Goal: Information Seeking & Learning: Learn about a topic

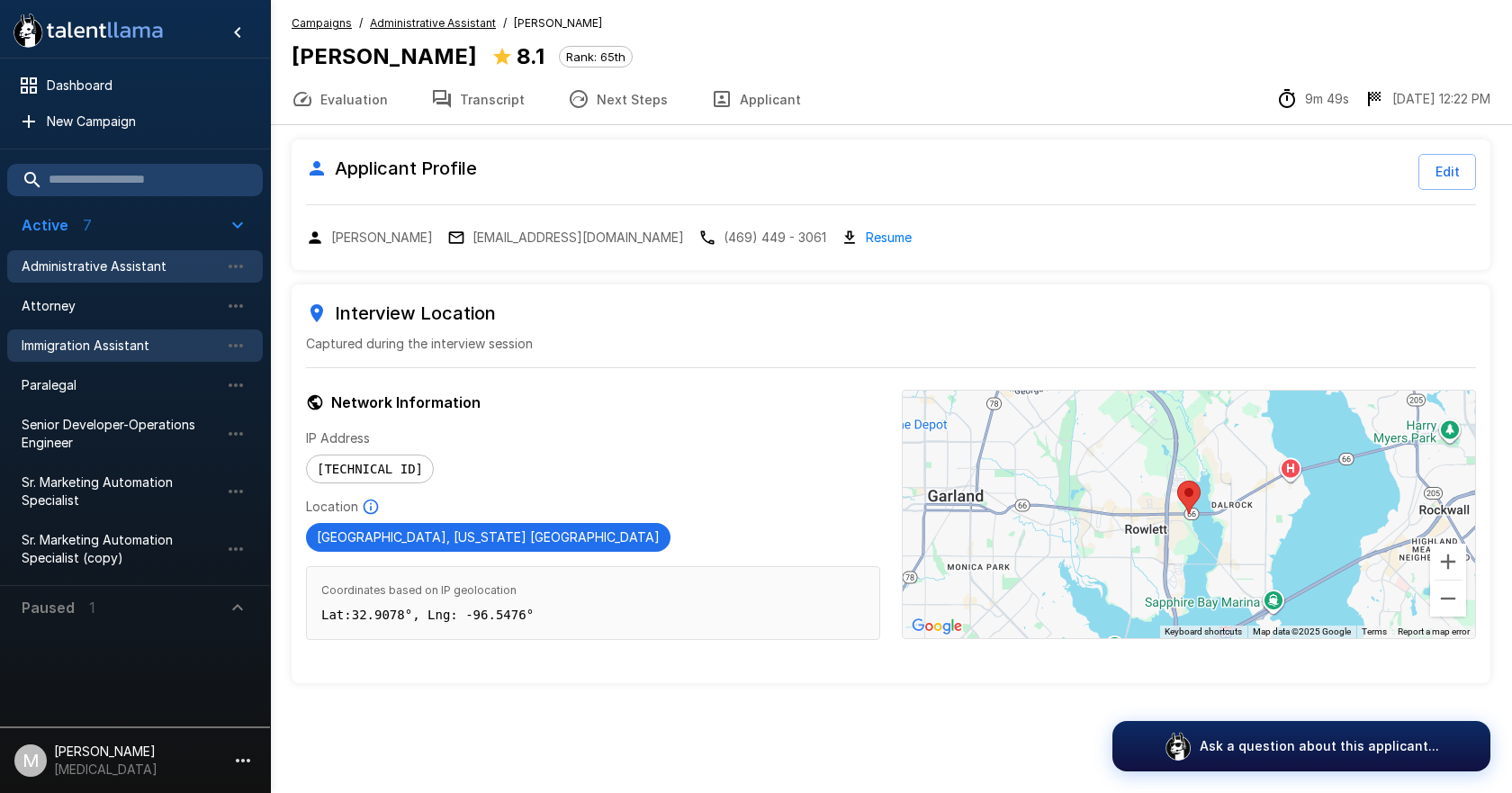
click at [88, 352] on span "Immigration Assistant" at bounding box center [120, 345] width 198 height 18
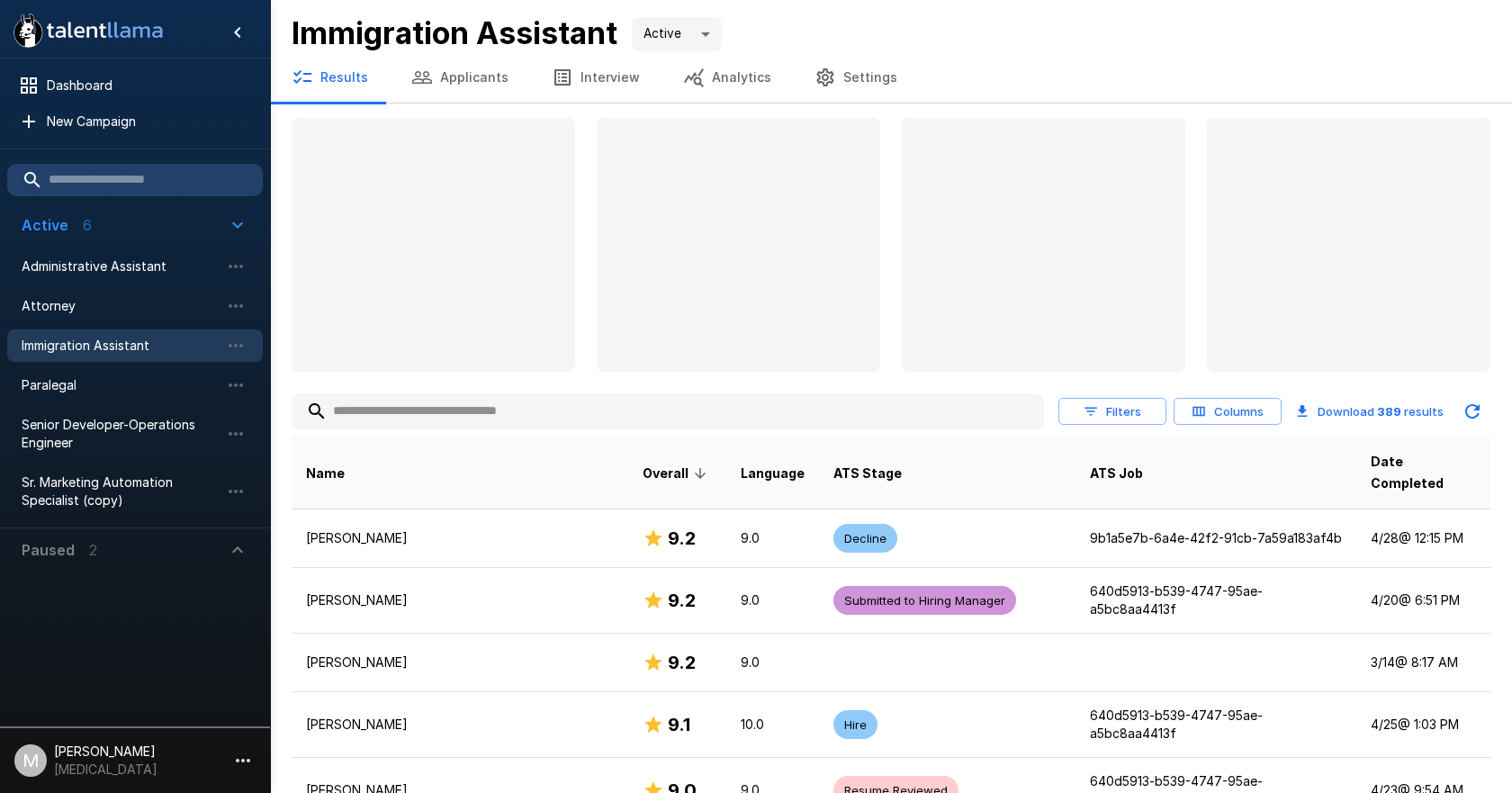
click at [476, 415] on input "text" at bounding box center [667, 411] width 752 height 32
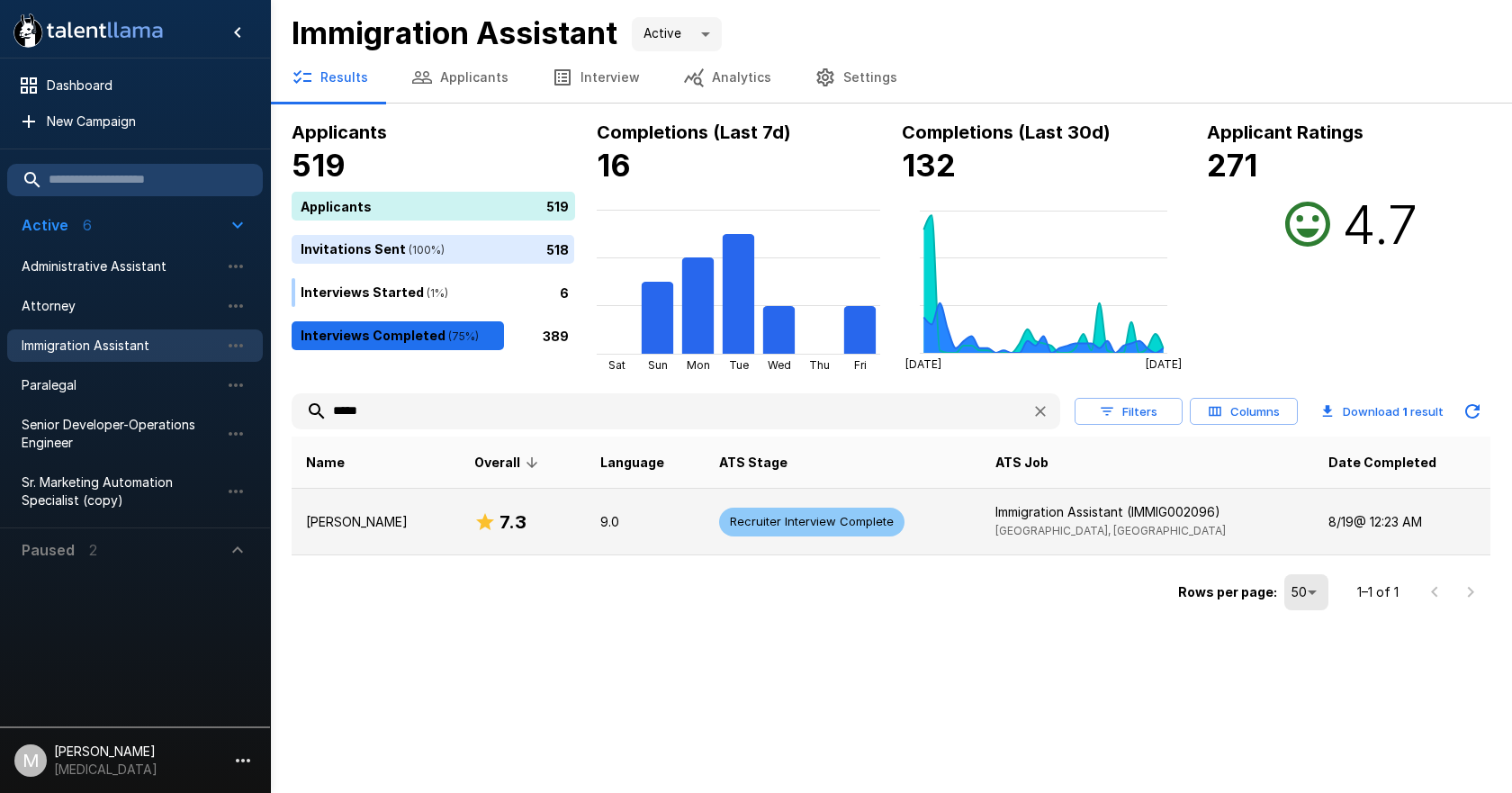
type input "*****"
click at [345, 518] on p "[PERSON_NAME]" at bounding box center [376, 521] width 139 height 18
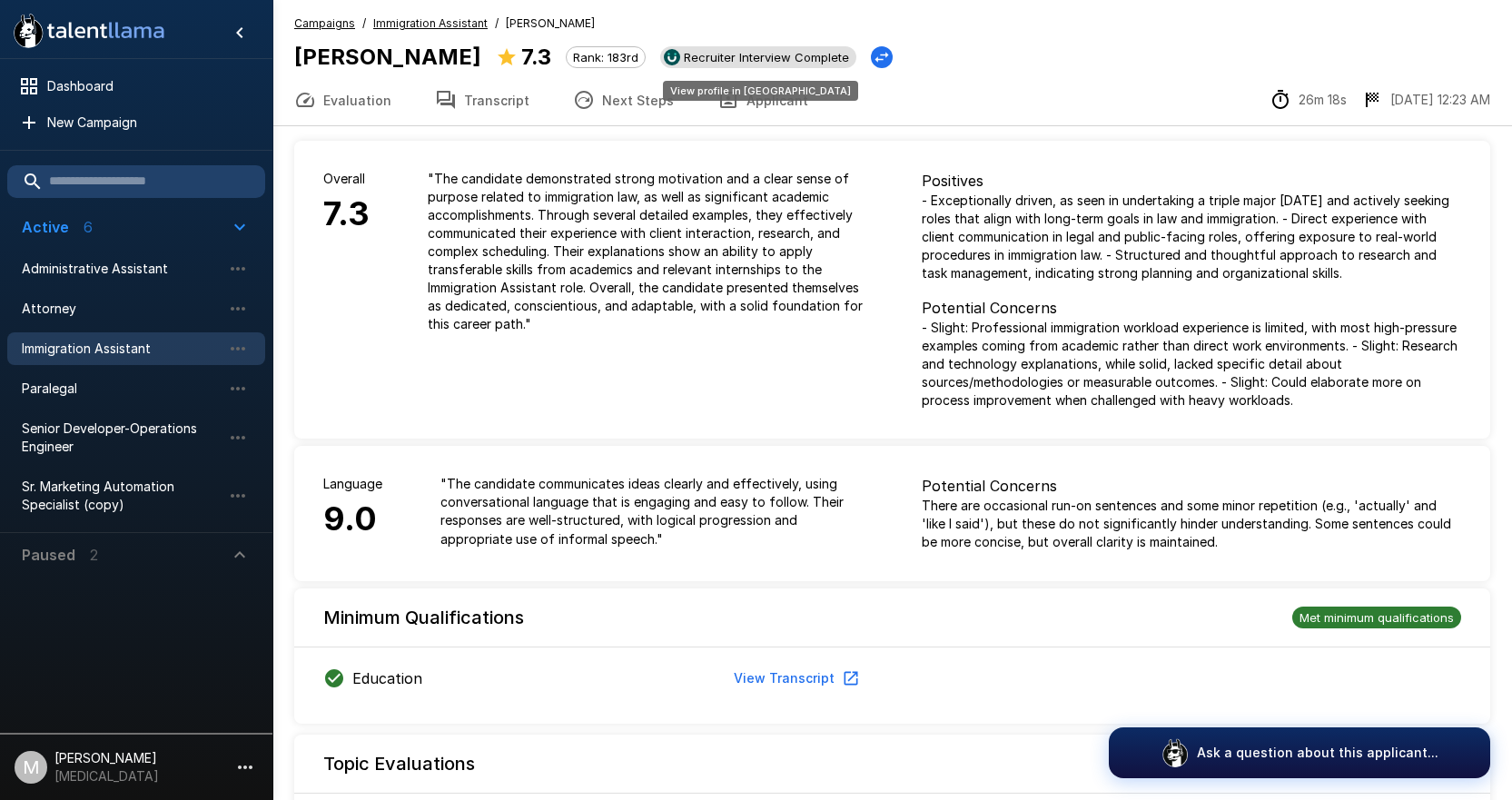
click at [745, 78] on div "View profile in [GEOGRAPHIC_DATA]" at bounding box center [760, 85] width 198 height 35
click at [785, 111] on button "Applicant" at bounding box center [763, 100] width 135 height 51
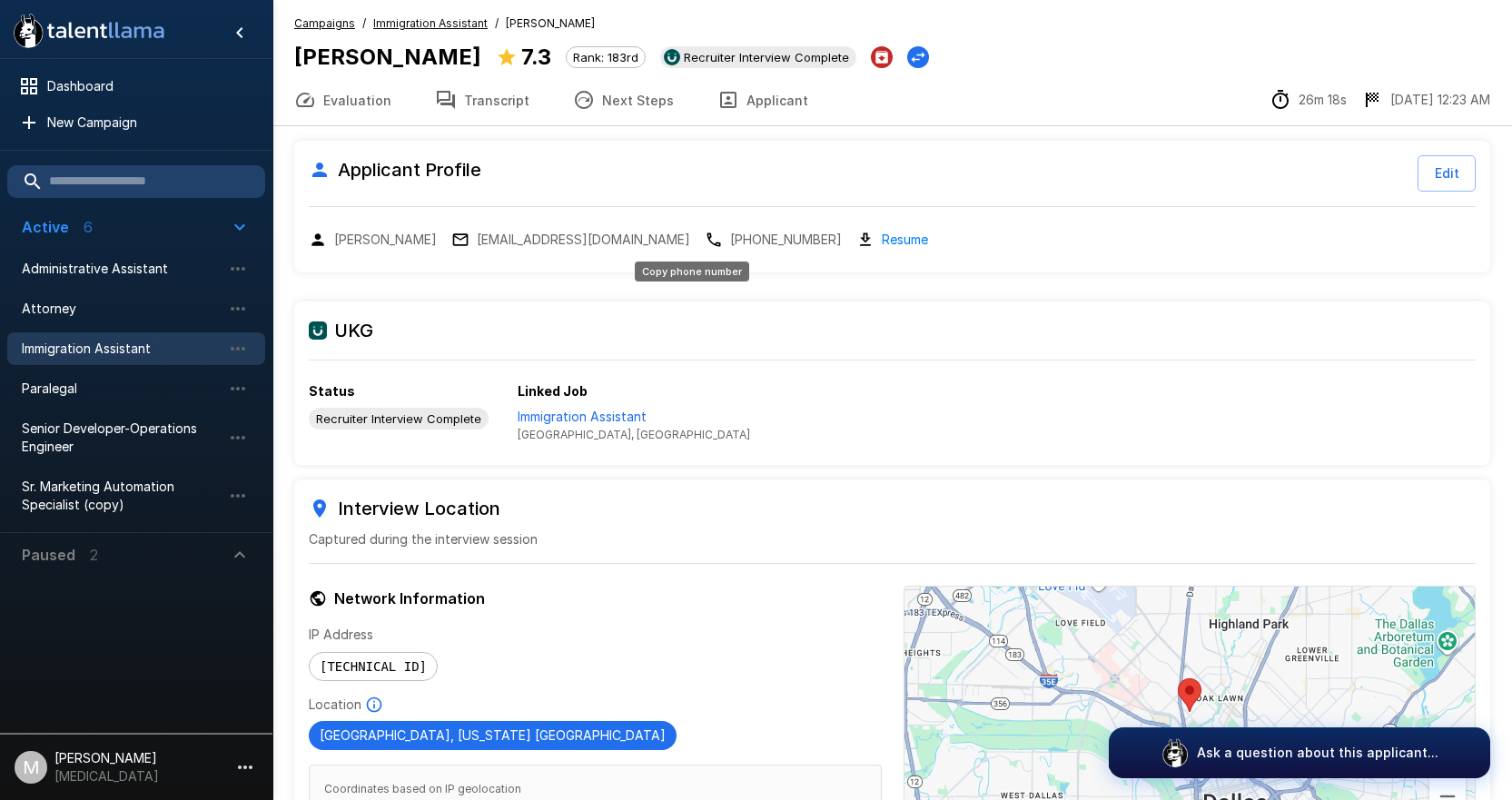
click at [730, 240] on p "[PHONE_NUMBER]" at bounding box center [785, 239] width 111 height 18
drag, startPoint x: 496, startPoint y: 96, endPoint x: 507, endPoint y: 114, distance: 21.1
click at [496, 96] on button "Transcript" at bounding box center [481, 100] width 138 height 51
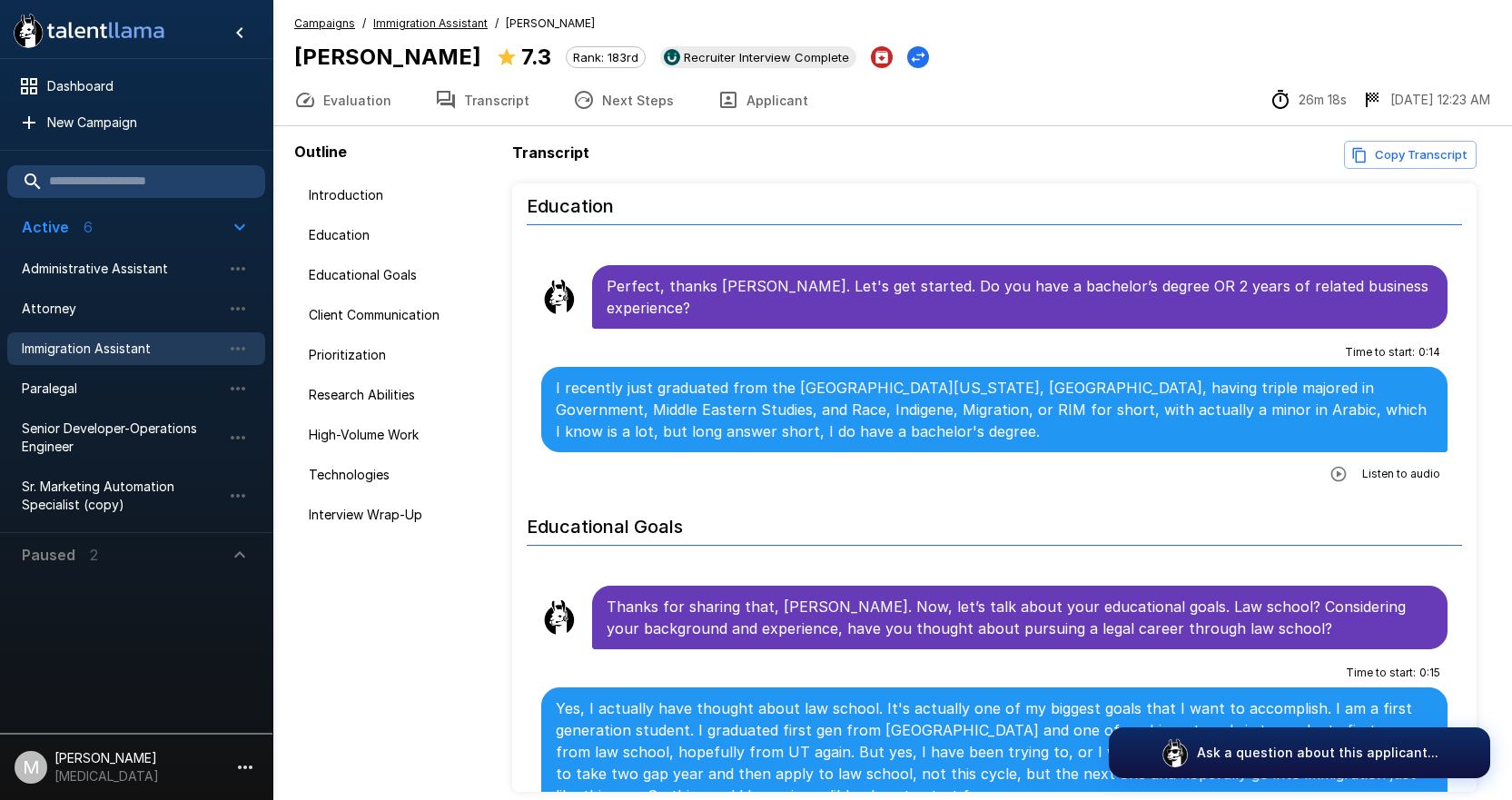
scroll to position [545, 0]
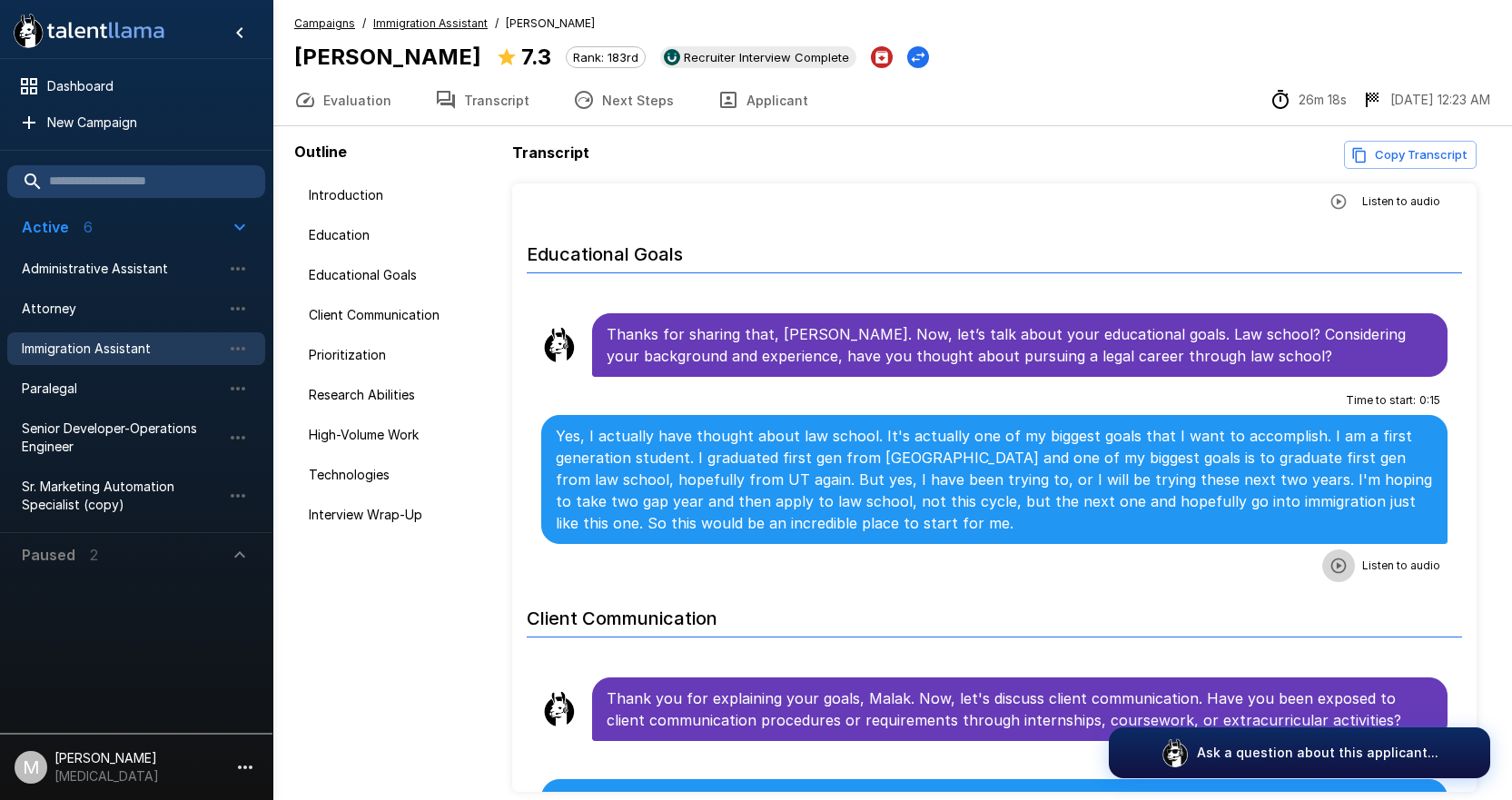
click at [1329, 557] on icon "button" at bounding box center [1338, 565] width 18 height 18
click at [1075, 452] on p "Yes, I actually have thought about law school. It's actually one of my biggest …" at bounding box center [994, 479] width 877 height 109
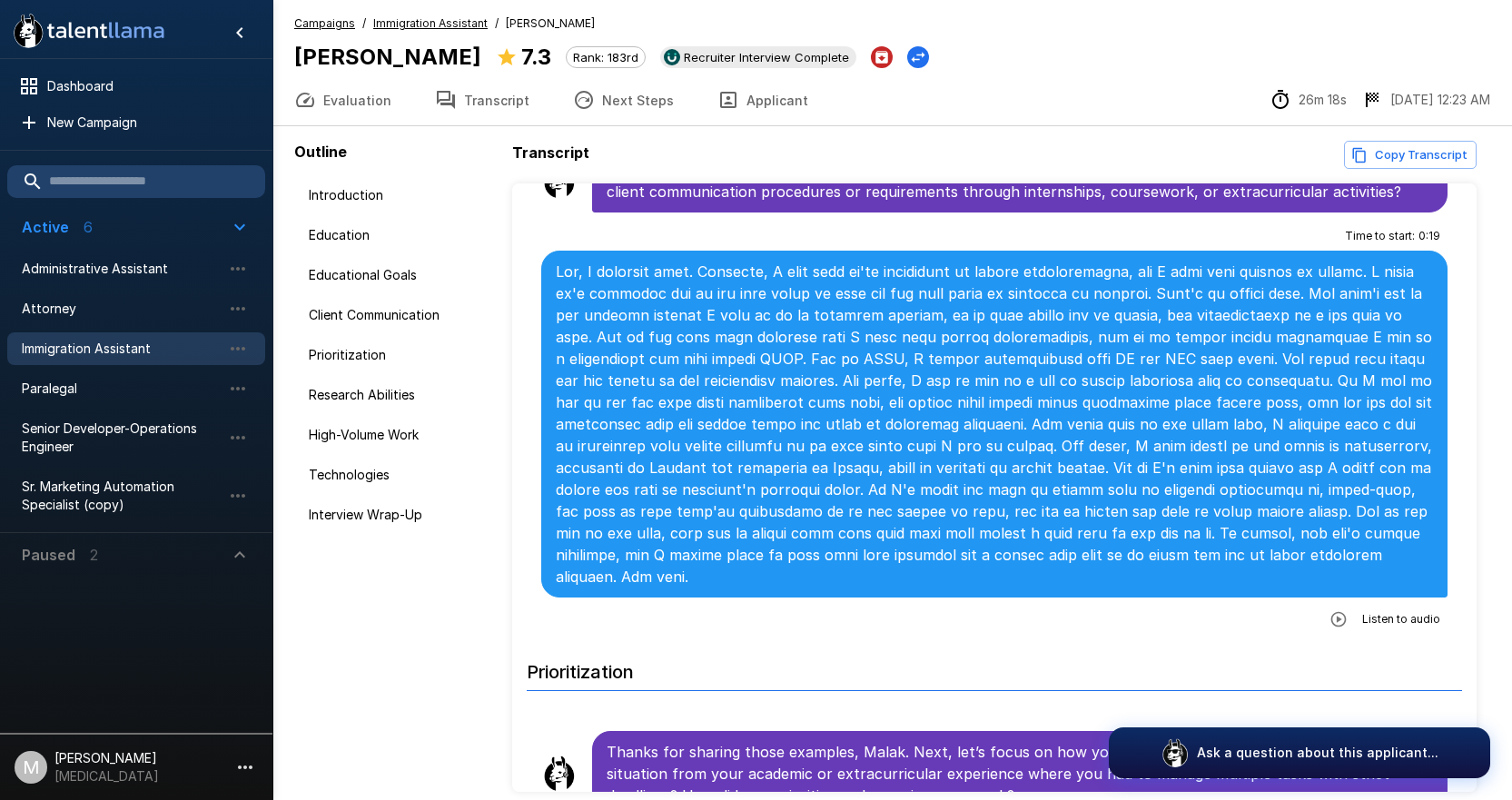
scroll to position [1089, 0]
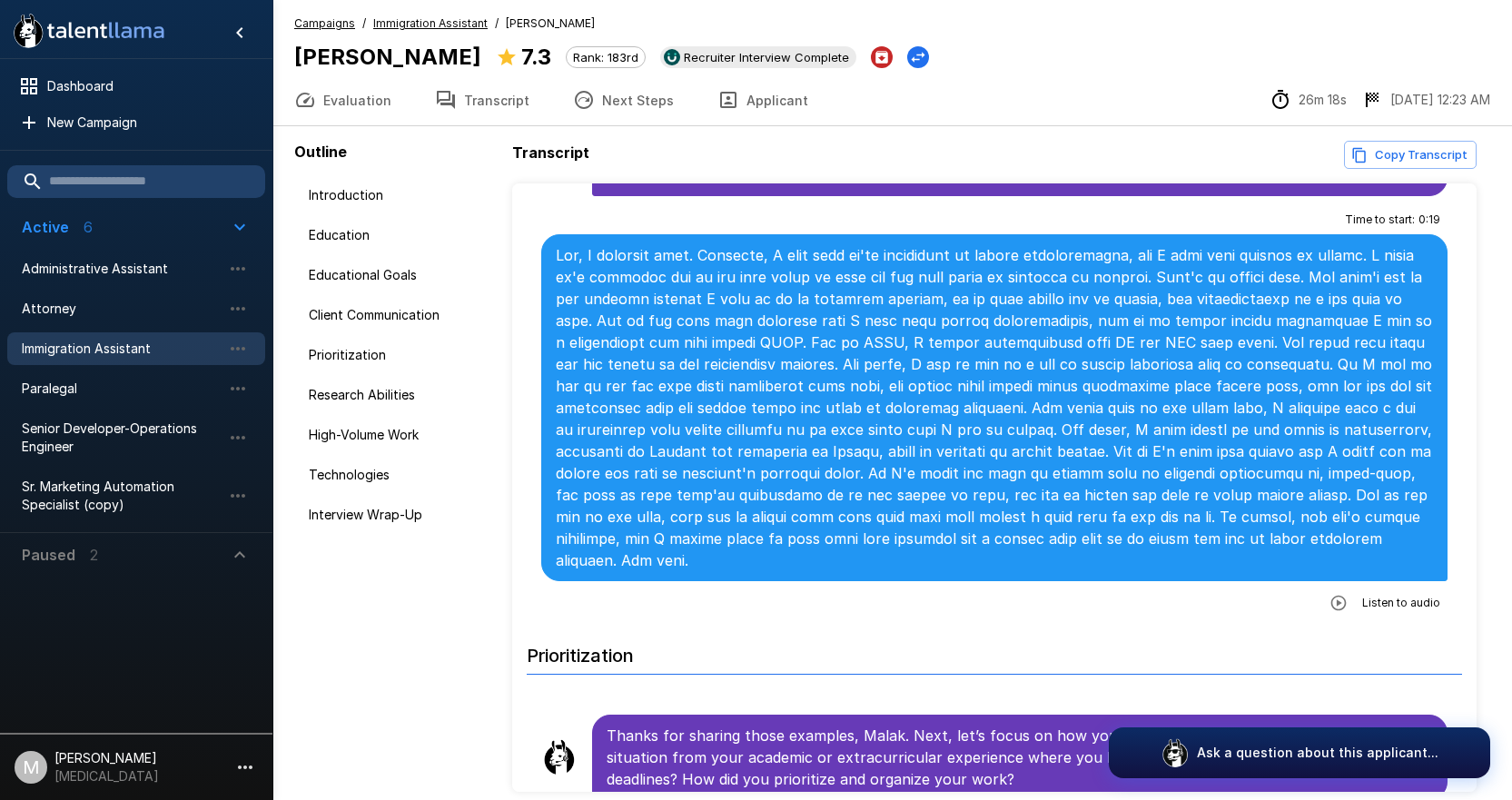
click at [1329, 593] on icon "button" at bounding box center [1338, 602] width 18 height 18
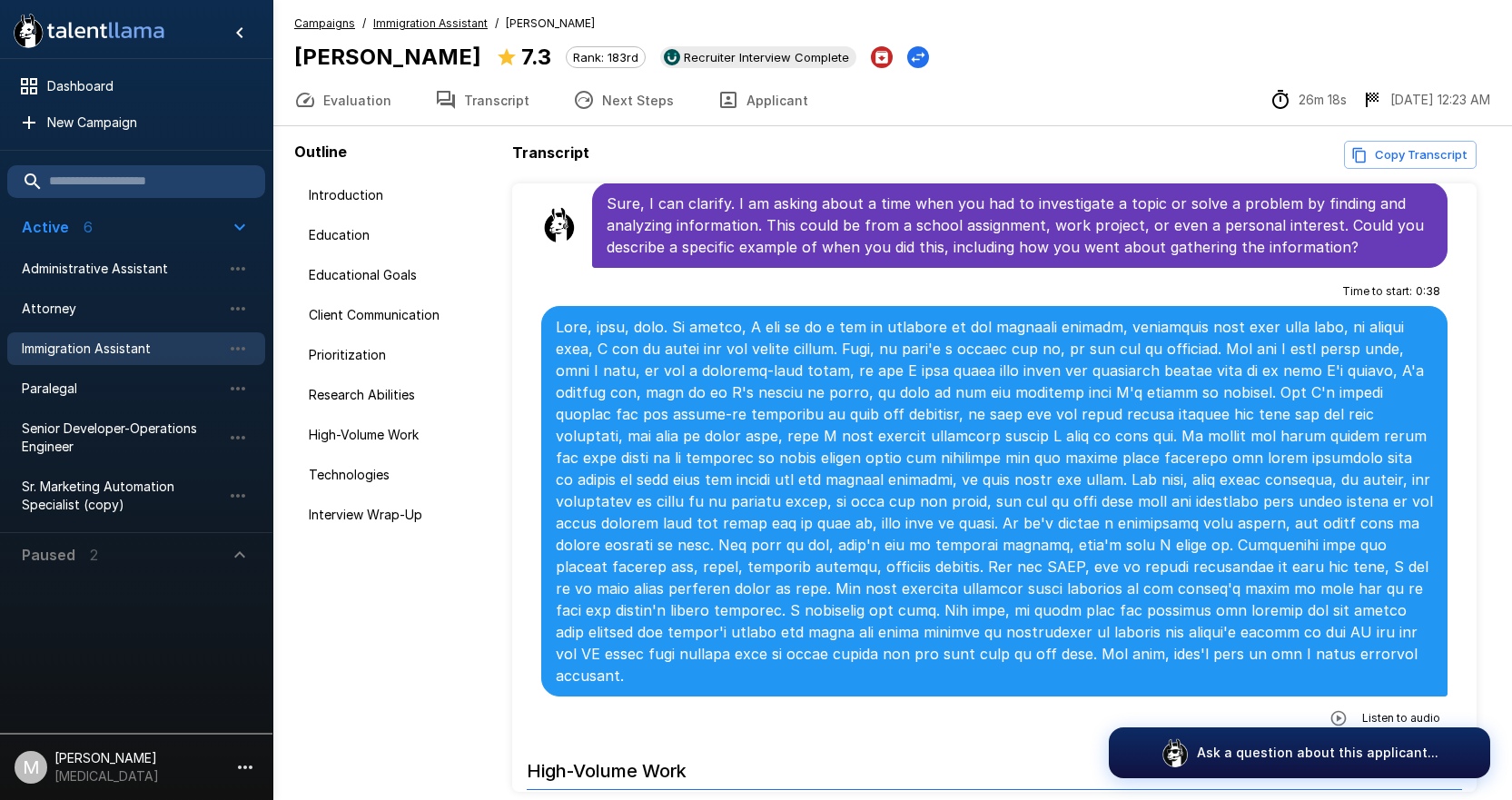
scroll to position [2178, 0]
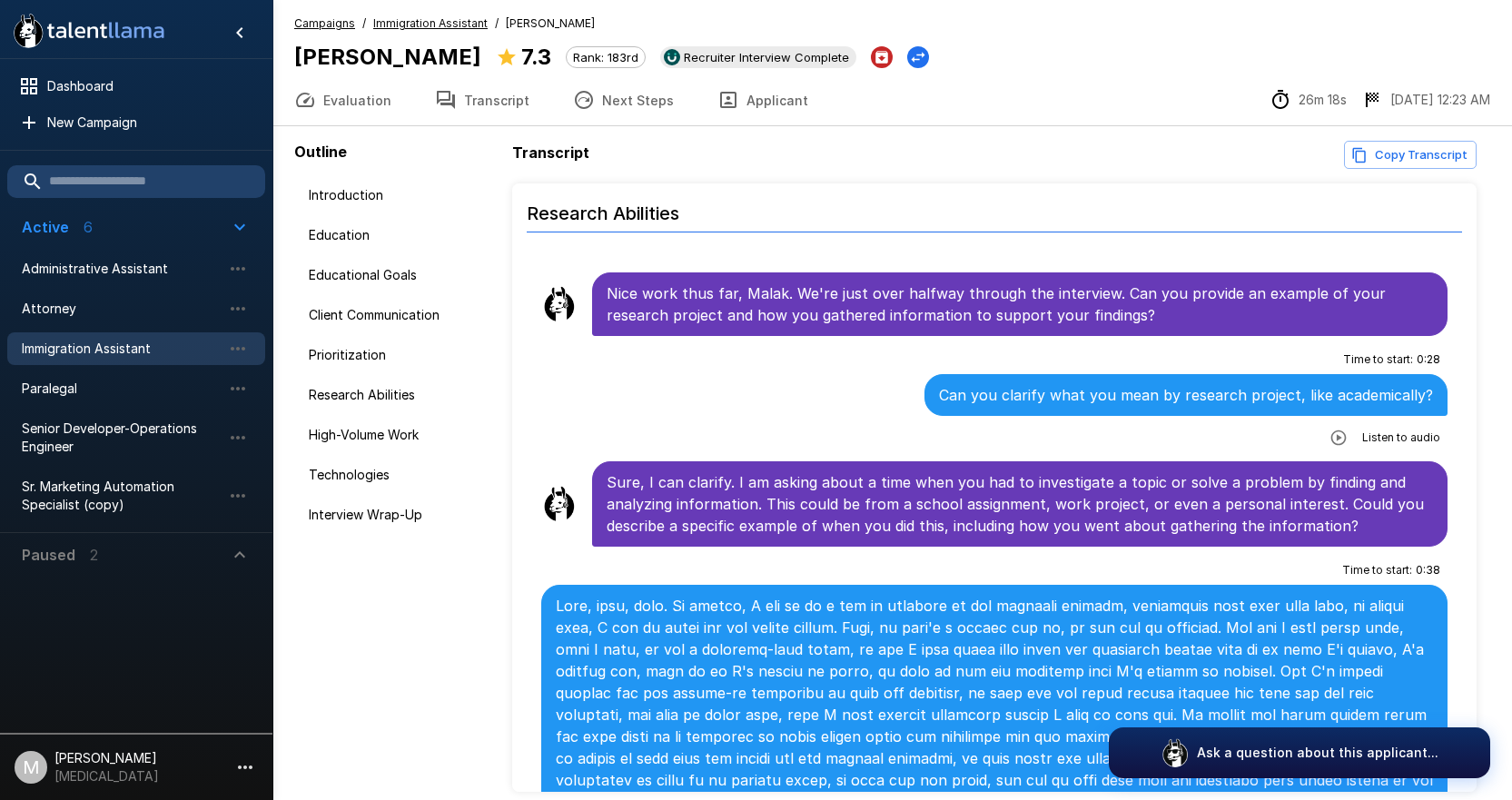
click at [624, 93] on button "Next Steps" at bounding box center [624, 100] width 144 height 51
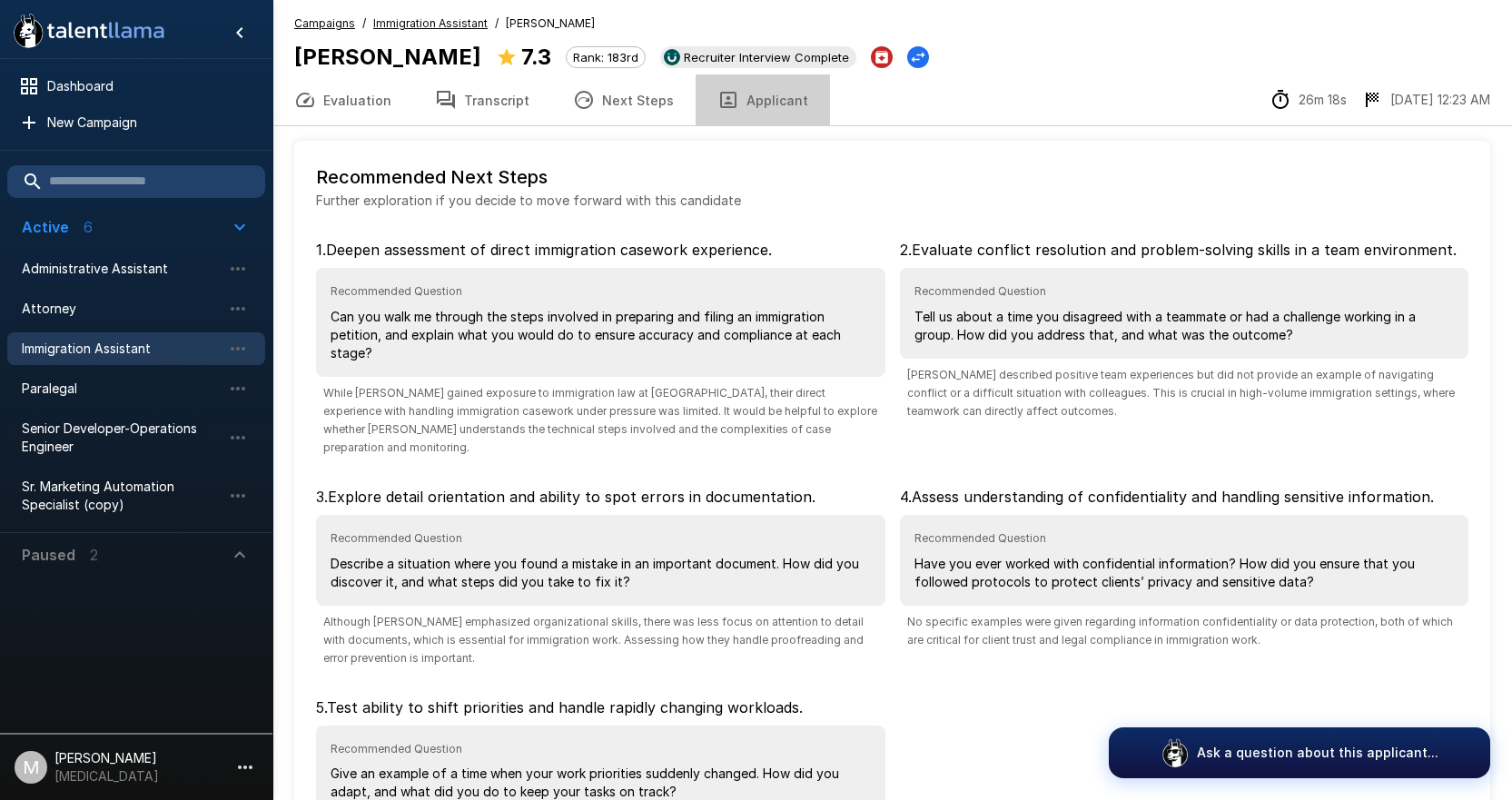
click at [773, 118] on button "Applicant" at bounding box center [763, 100] width 135 height 51
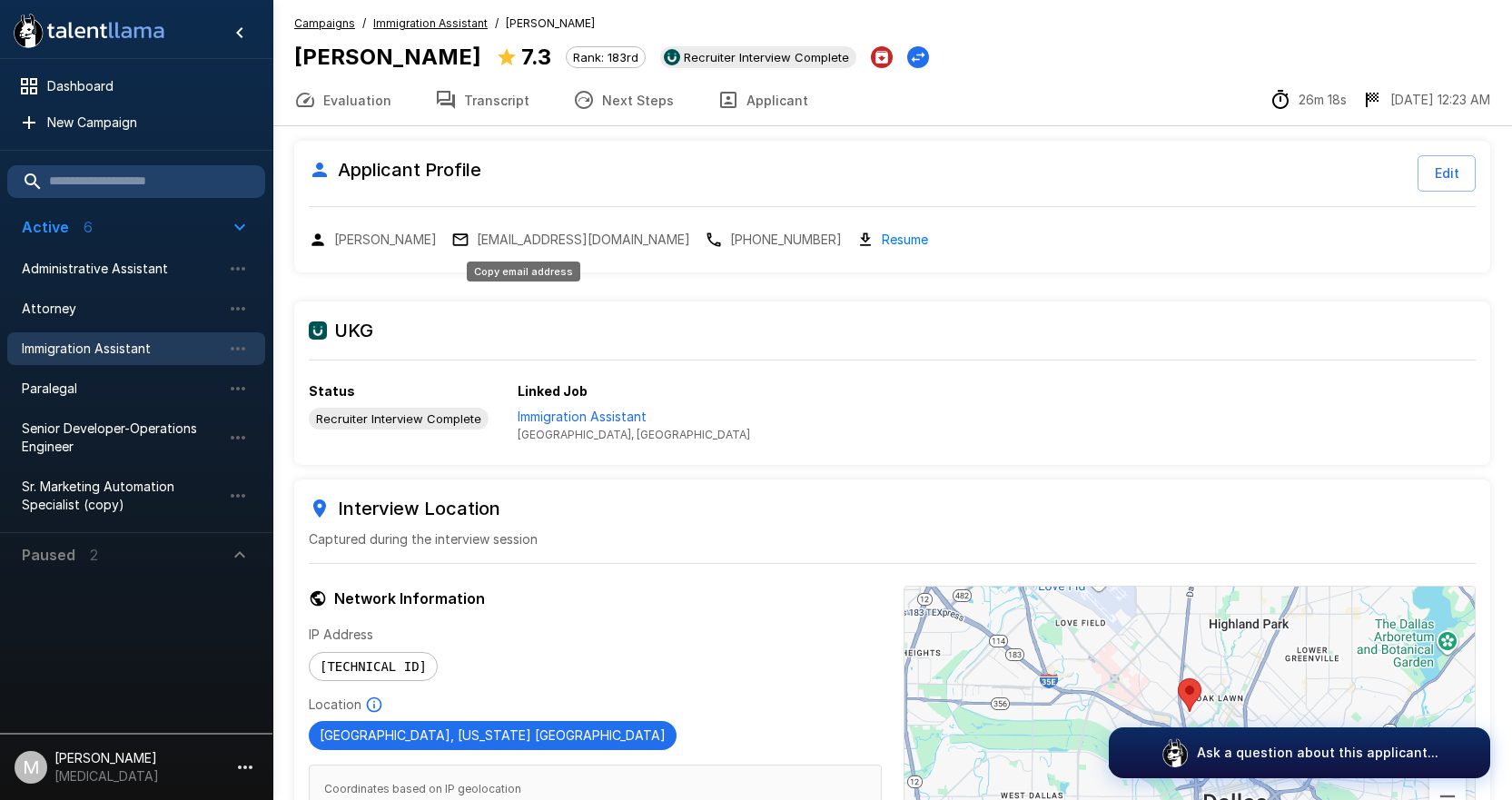
click at [530, 235] on p "[EMAIL_ADDRESS][DOMAIN_NAME]" at bounding box center [583, 239] width 213 height 18
click at [139, 380] on span "Paralegal" at bounding box center [121, 388] width 199 height 18
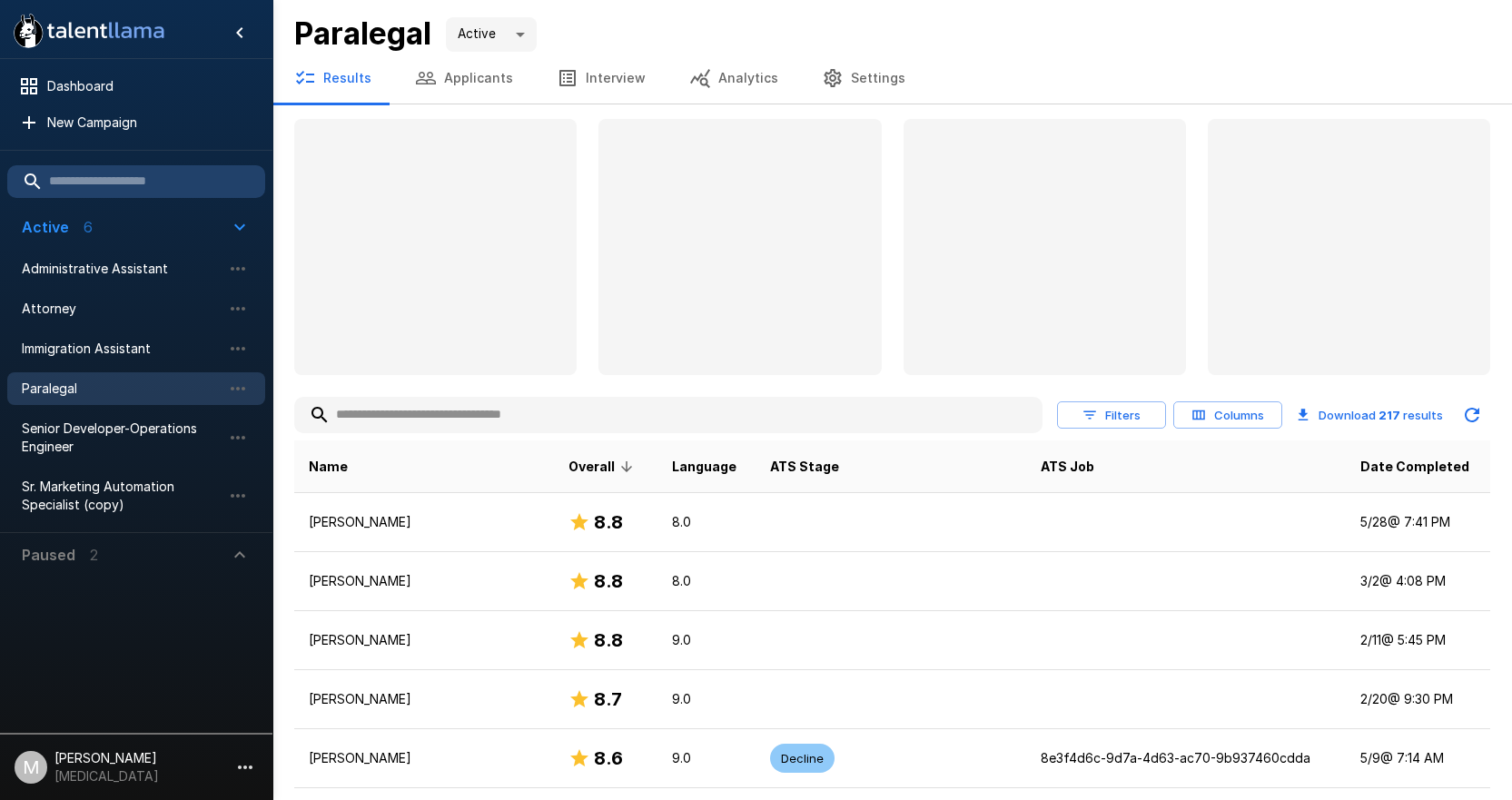
click at [412, 422] on input "text" at bounding box center [668, 415] width 748 height 33
click at [419, 412] on input "text" at bounding box center [668, 415] width 748 height 33
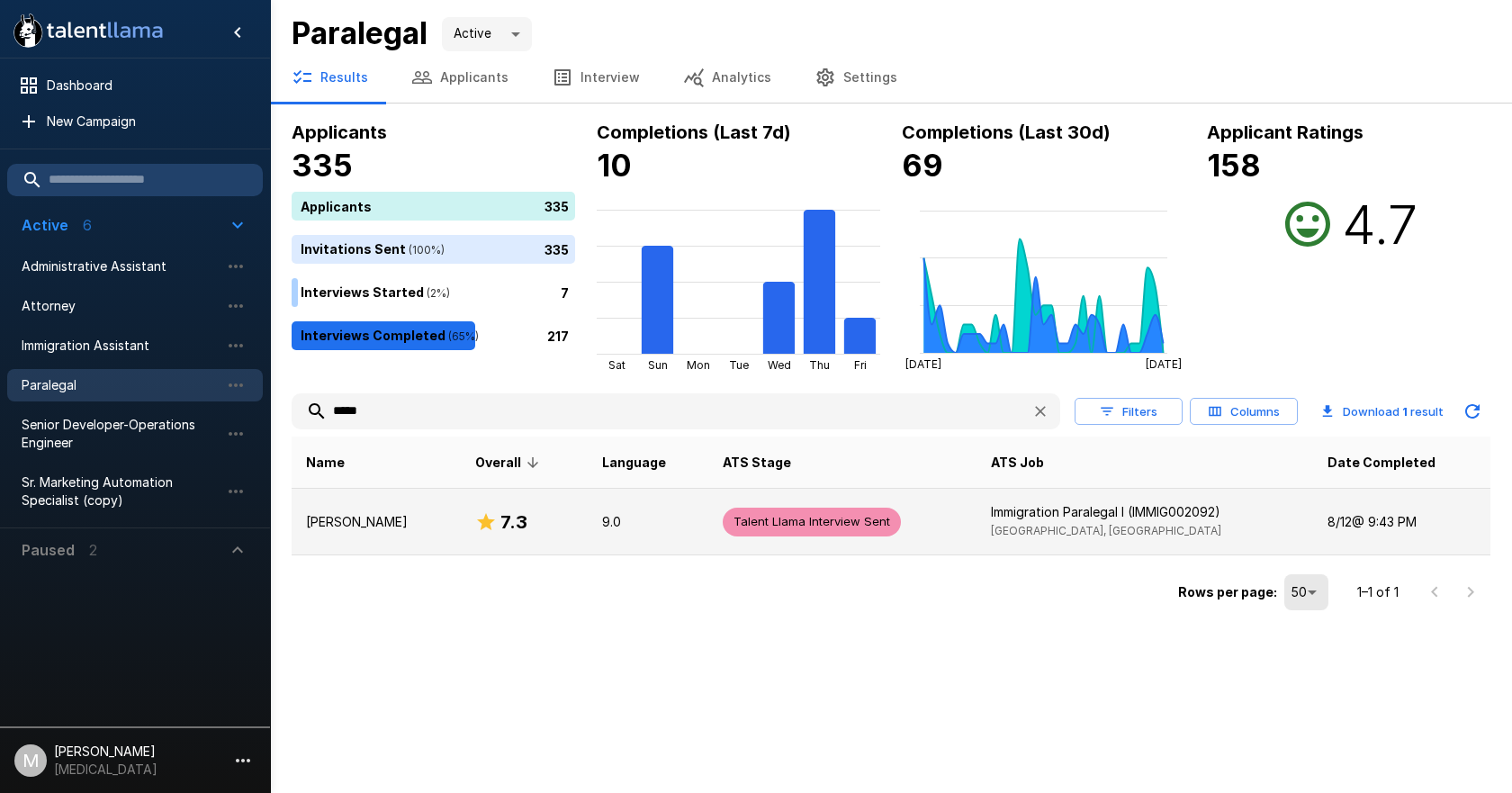
type input "*****"
click at [416, 502] on td "[PERSON_NAME]" at bounding box center [376, 522] width 169 height 67
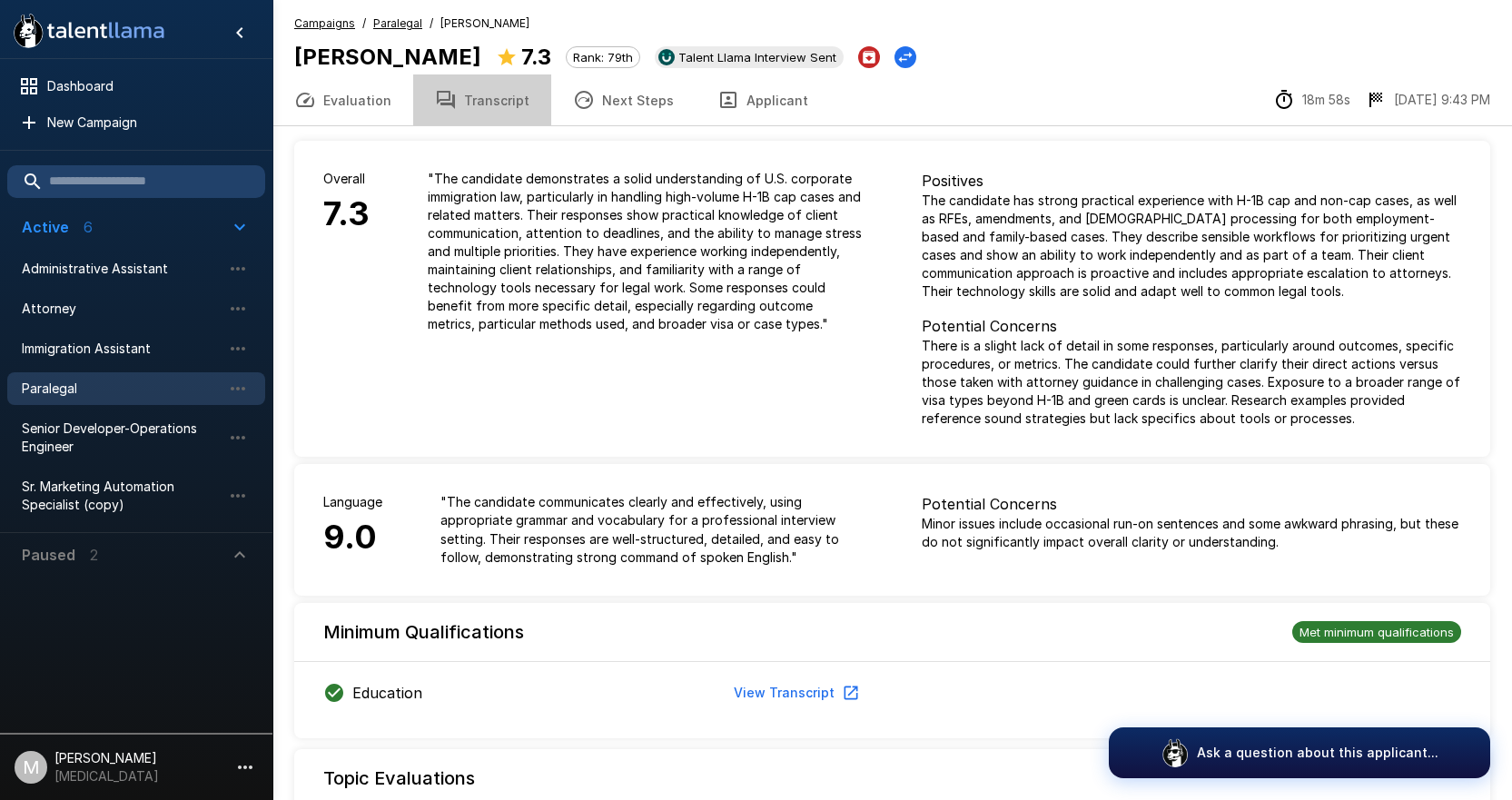
click at [477, 93] on button "Transcript" at bounding box center [481, 100] width 138 height 51
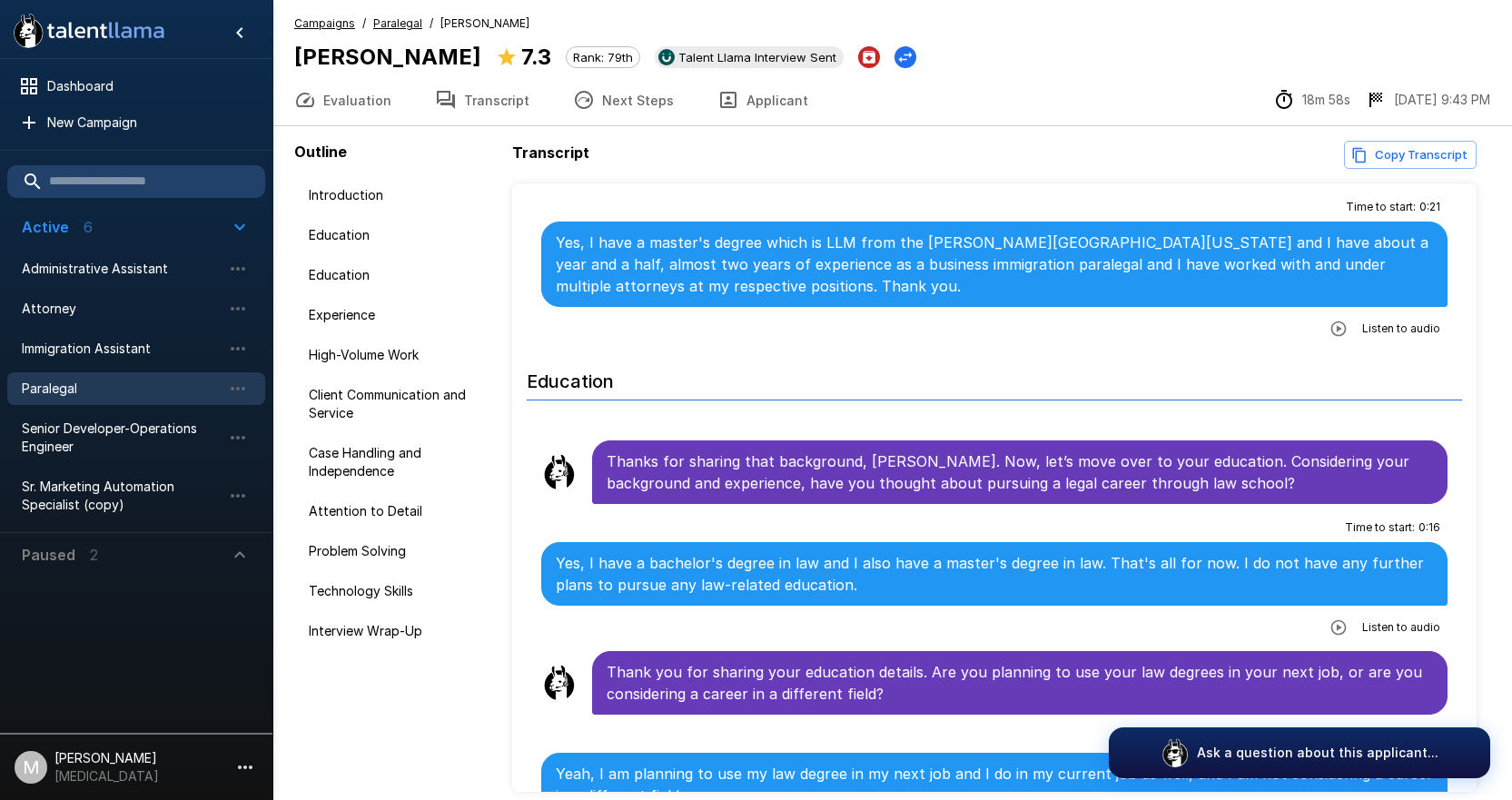
scroll to position [545, 0]
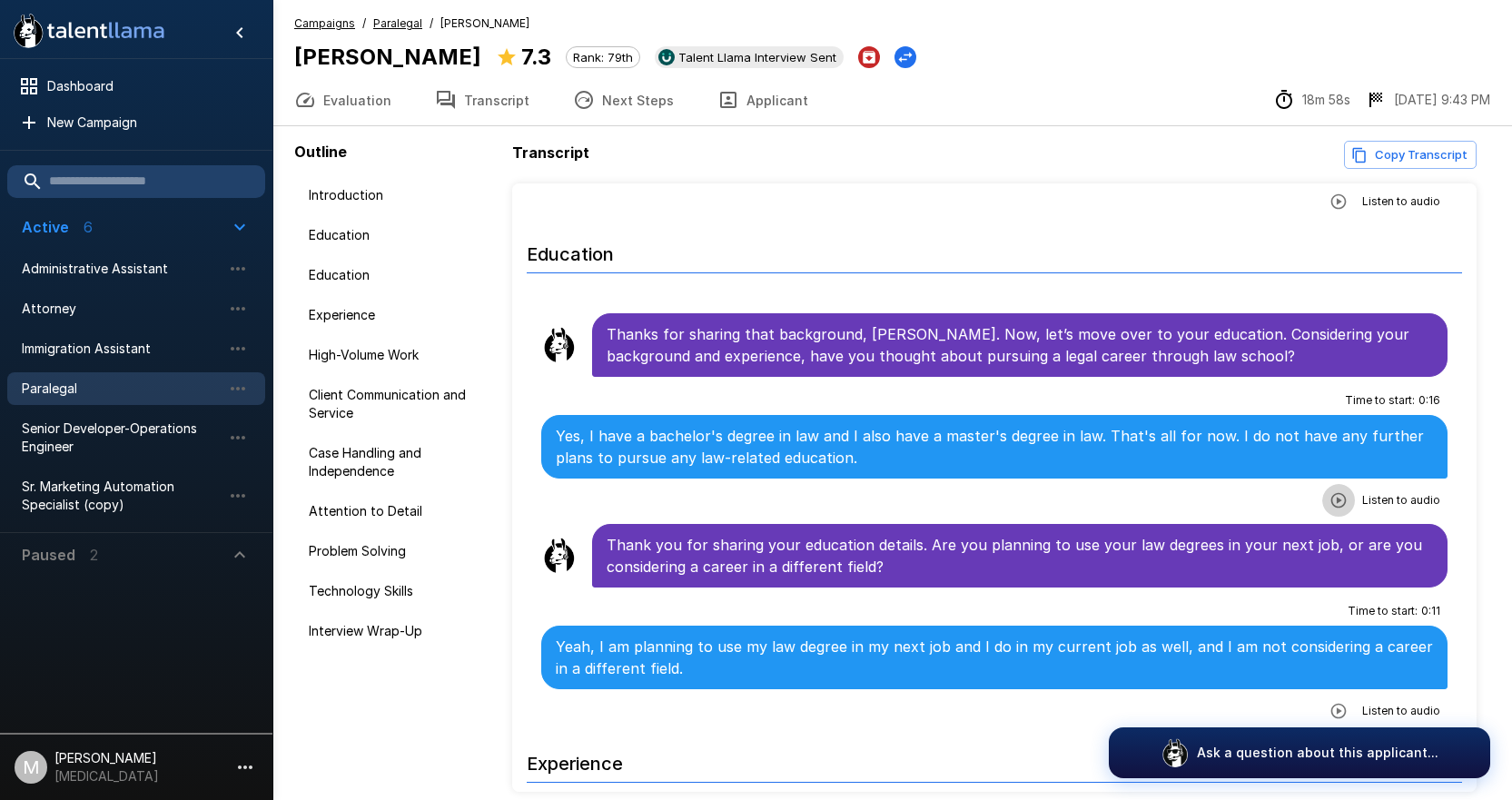
click at [1329, 501] on icon "button" at bounding box center [1338, 500] width 18 height 18
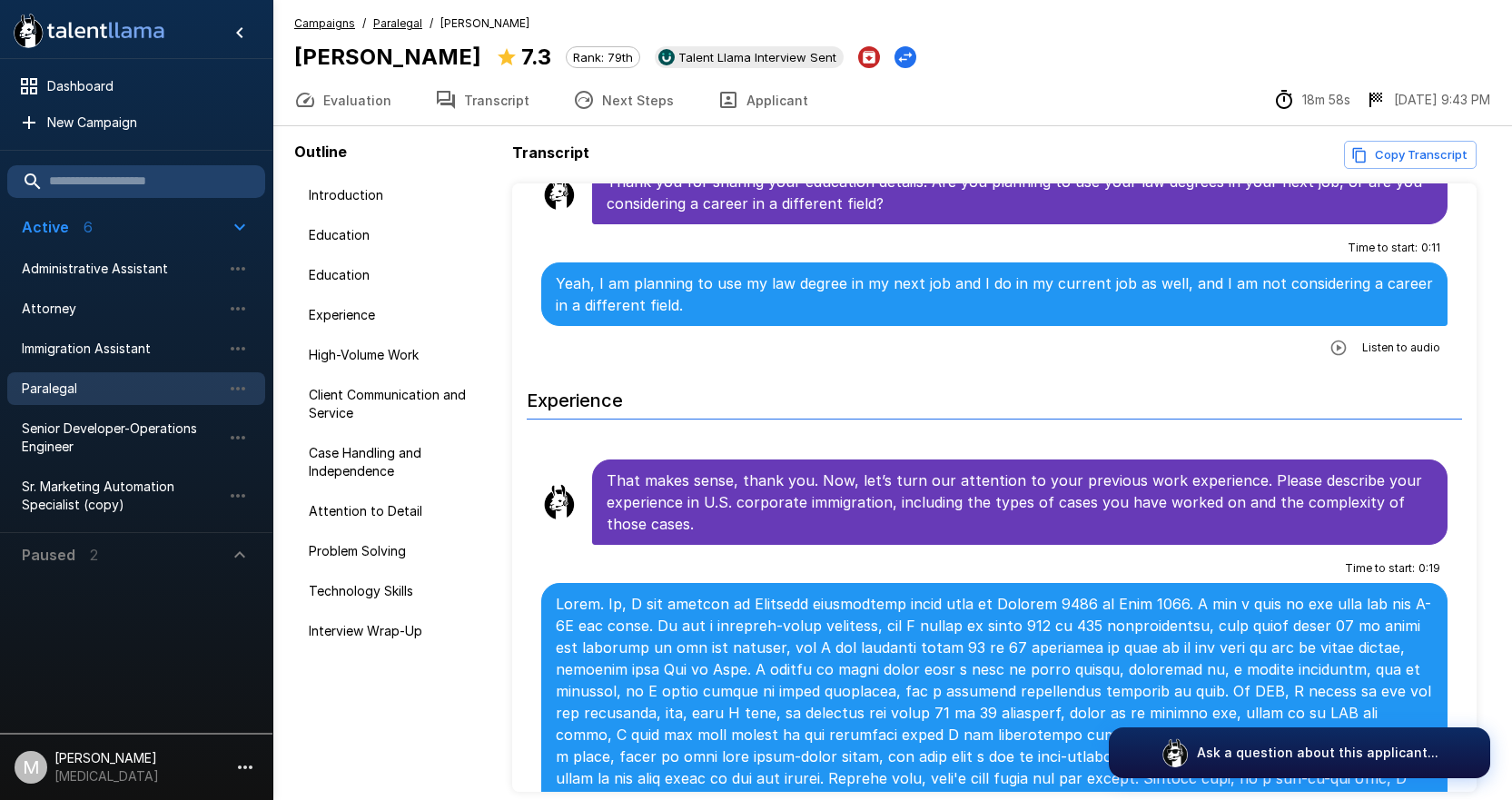
scroll to position [1180, 0]
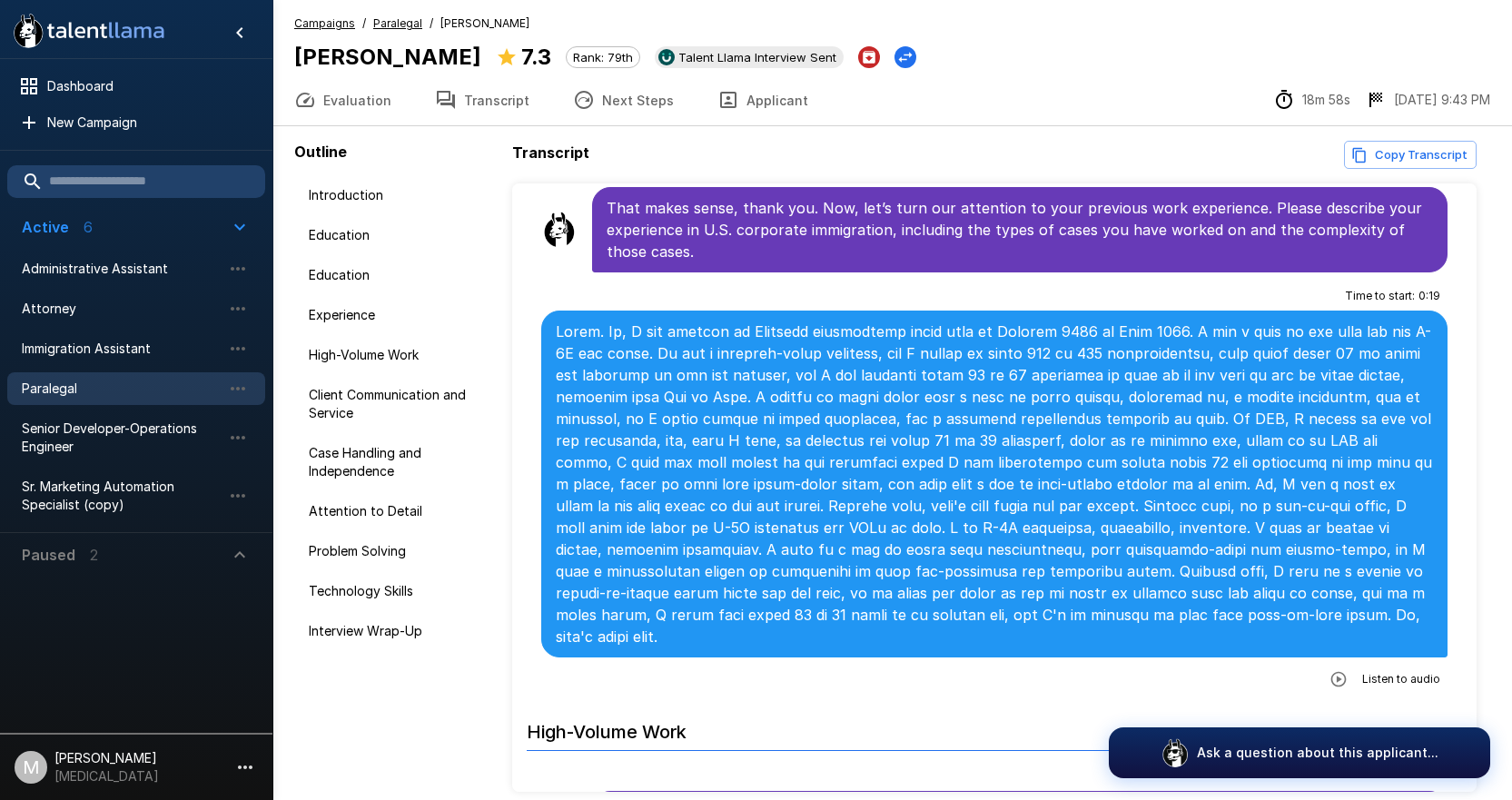
click at [1329, 670] on icon "button" at bounding box center [1338, 678] width 18 height 18
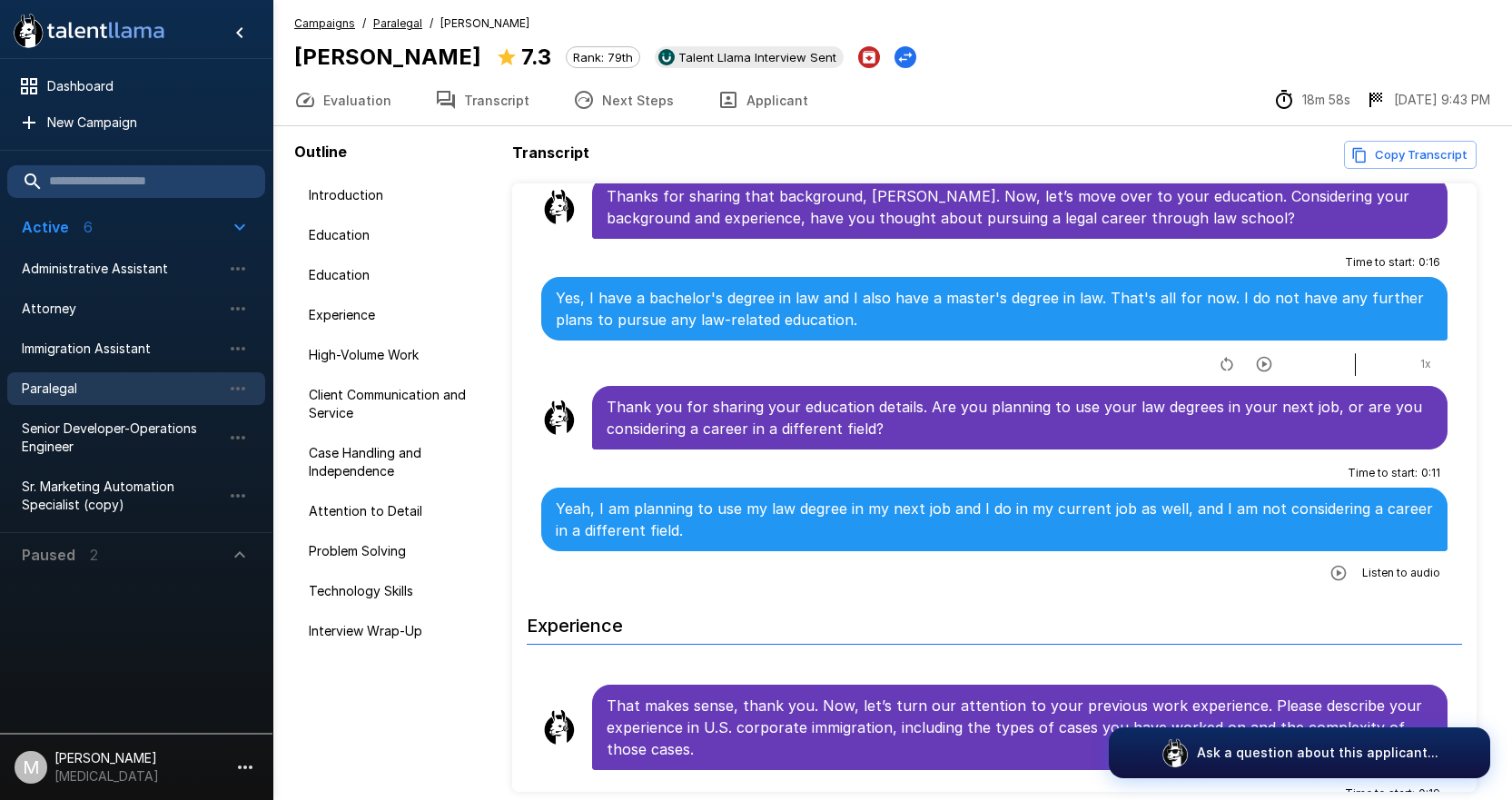
scroll to position [726, 0]
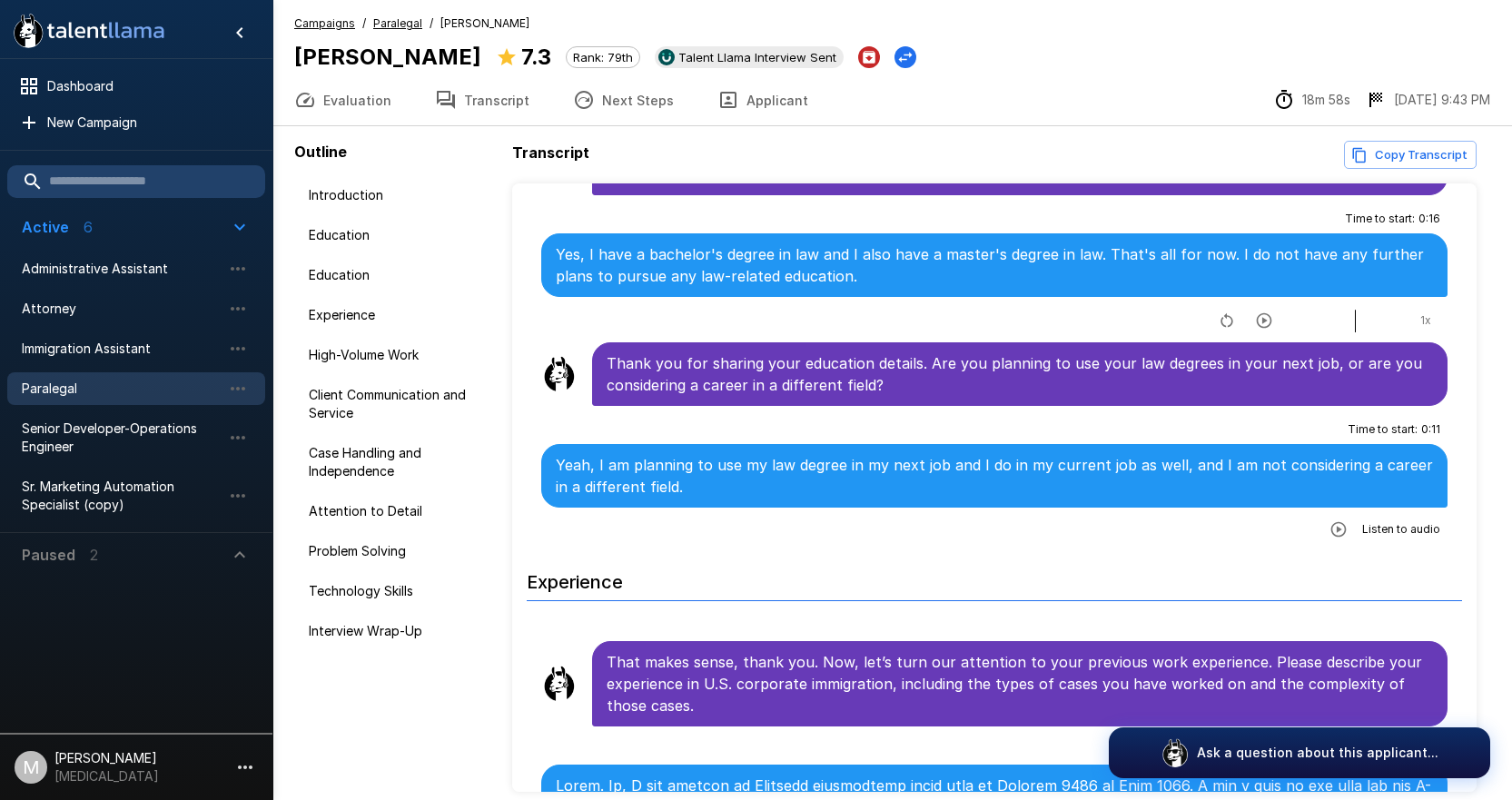
click at [727, 95] on button "Applicant" at bounding box center [763, 100] width 135 height 51
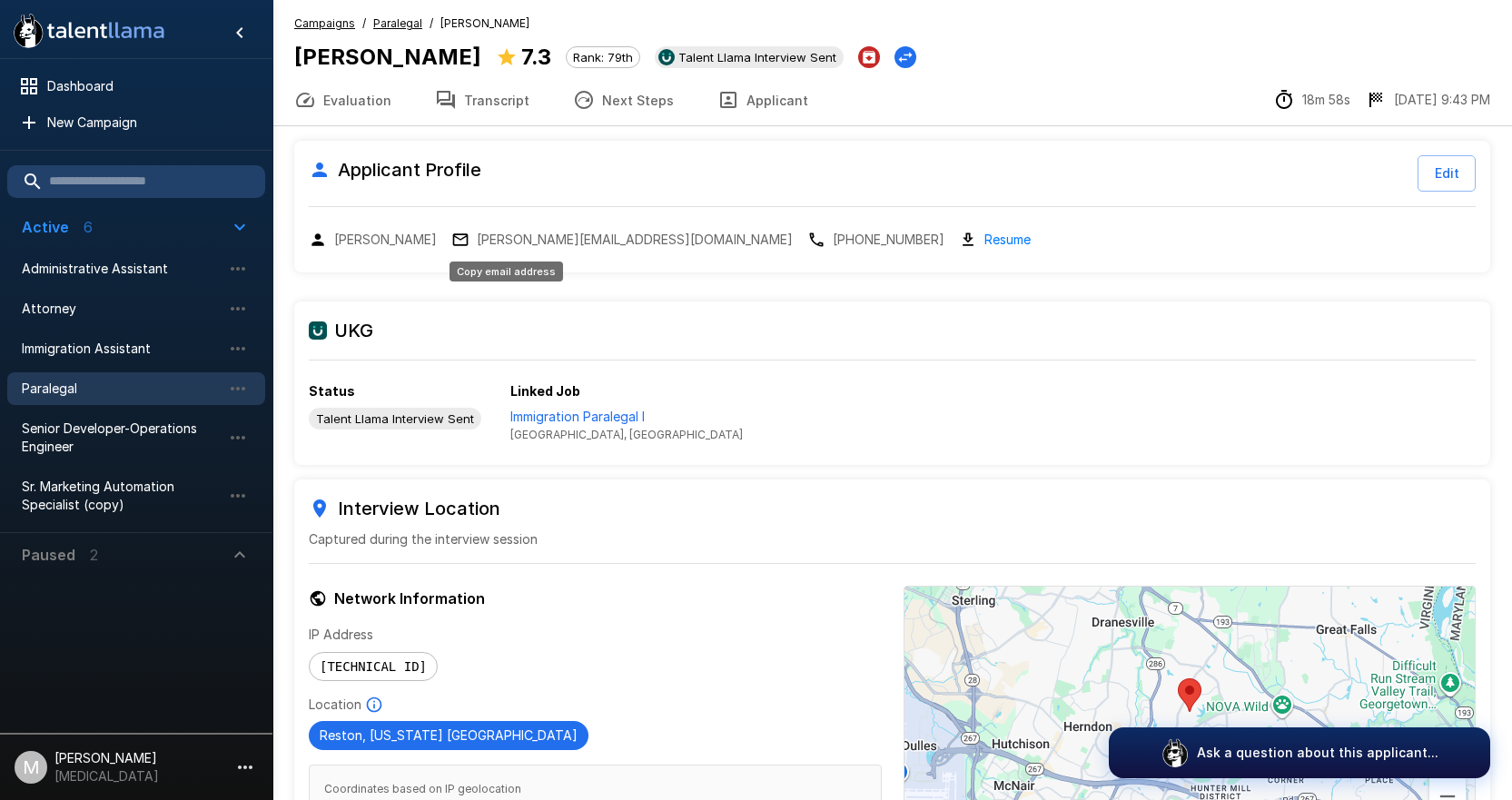
click at [487, 240] on p "[PERSON_NAME][EMAIL_ADDRESS][DOMAIN_NAME]" at bounding box center [635, 239] width 316 height 18
